Goal: Transaction & Acquisition: Purchase product/service

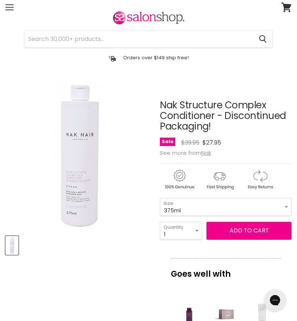
click at [283, 211] on select "375ml" at bounding box center [226, 207] width 132 height 18
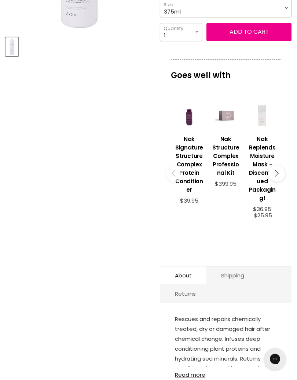
scroll to position [221, 0]
click at [264, 157] on h3 "Nak Replends Moisture Mask - Discontinued Packaging!" at bounding box center [261, 168] width 29 height 67
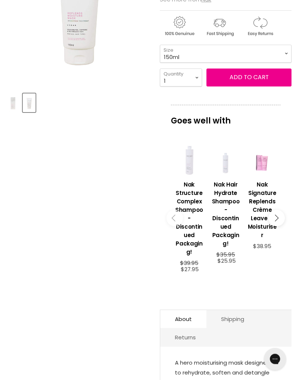
scroll to position [169, 0]
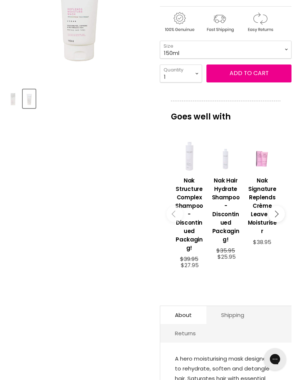
click at [265, 204] on h3 "Nak Signature Replends Crème Leave in Moisturiser" at bounding box center [261, 205] width 29 height 59
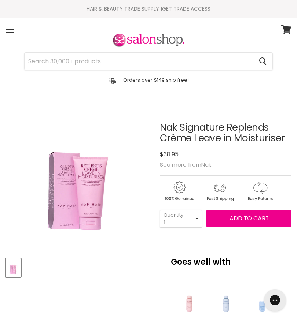
click at [199, 162] on span "See more from Nak" at bounding box center [185, 165] width 51 height 8
click at [205, 167] on u "Nak" at bounding box center [206, 165] width 10 height 8
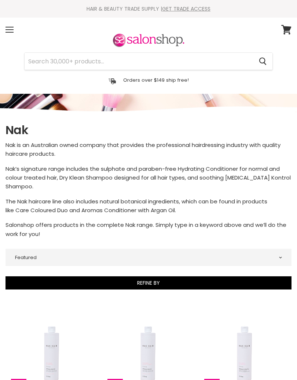
select select "manual"
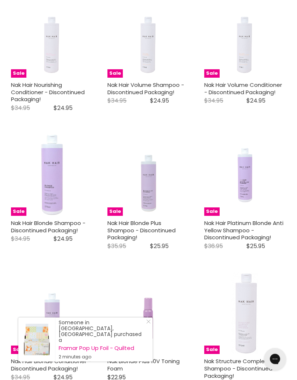
scroll to position [441, 0]
click at [150, 324] on icon "Close Icon" at bounding box center [148, 322] width 4 height 4
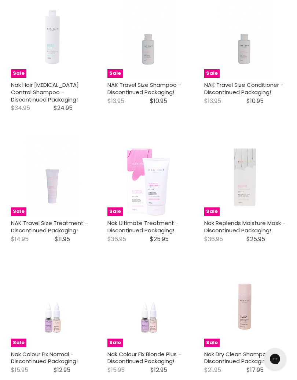
scroll to position [993, 0]
click at [153, 193] on img "Main content" at bounding box center [148, 175] width 82 height 82
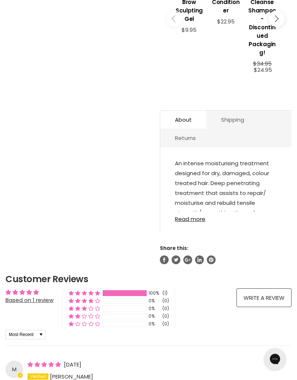
scroll to position [372, 0]
click at [188, 222] on link "Read more" at bounding box center [226, 216] width 102 height 11
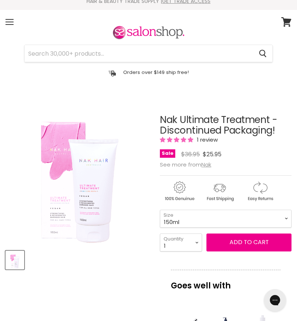
scroll to position [7, 0]
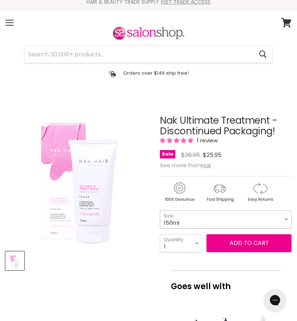
click at [287, 219] on select "150ml" at bounding box center [226, 220] width 132 height 18
click at [248, 245] on span "Add to cart" at bounding box center [248, 243] width 39 height 8
click at [244, 247] on span "Add to cart" at bounding box center [248, 243] width 39 height 8
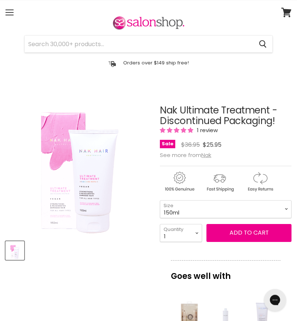
scroll to position [0, 0]
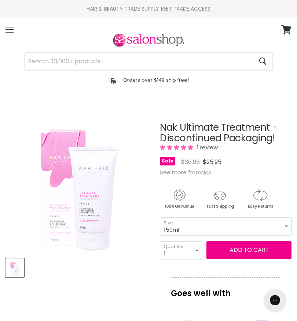
click at [248, 253] on span "Add to cart" at bounding box center [248, 250] width 39 height 8
